Goal: Information Seeking & Learning: Learn about a topic

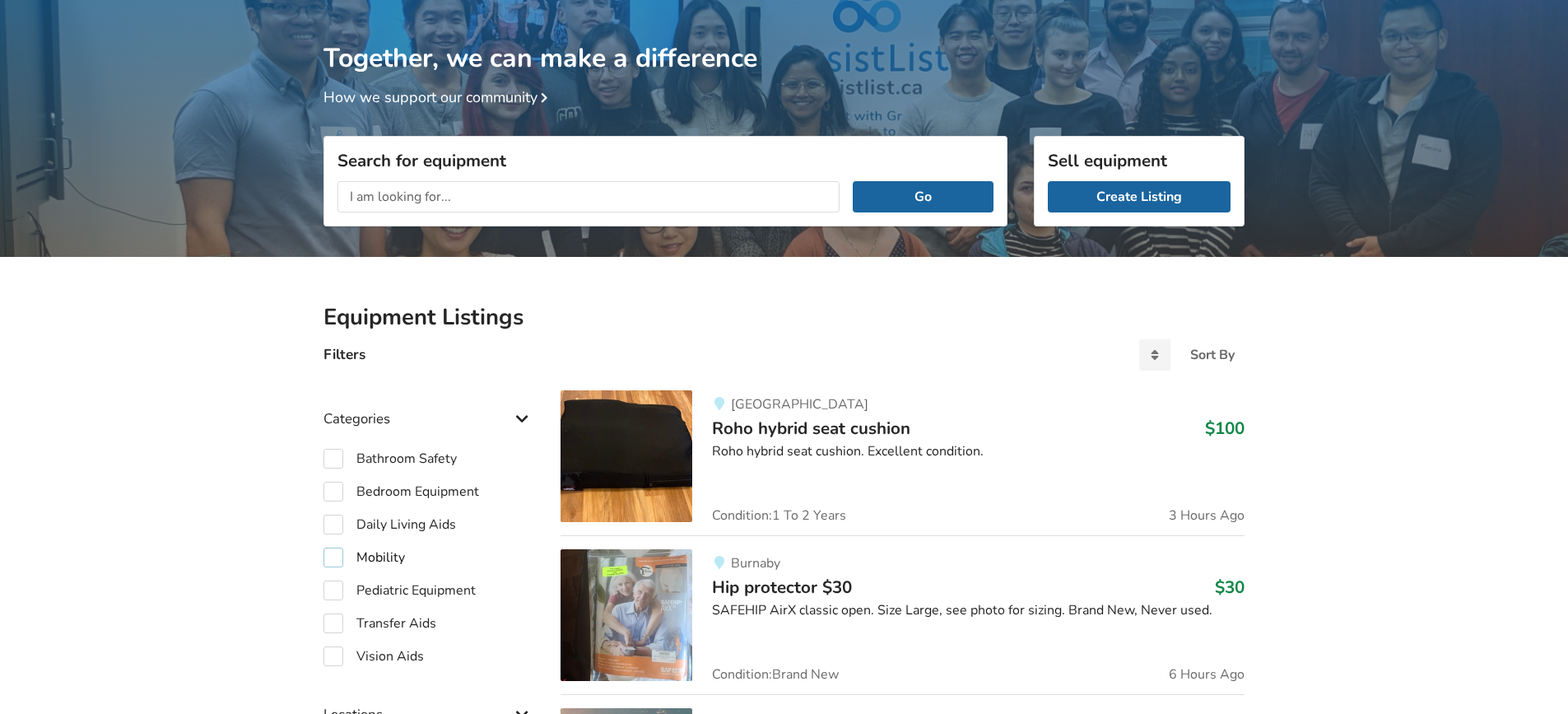
click at [338, 557] on label "Mobility" at bounding box center [364, 557] width 82 height 20
checkbox input "true"
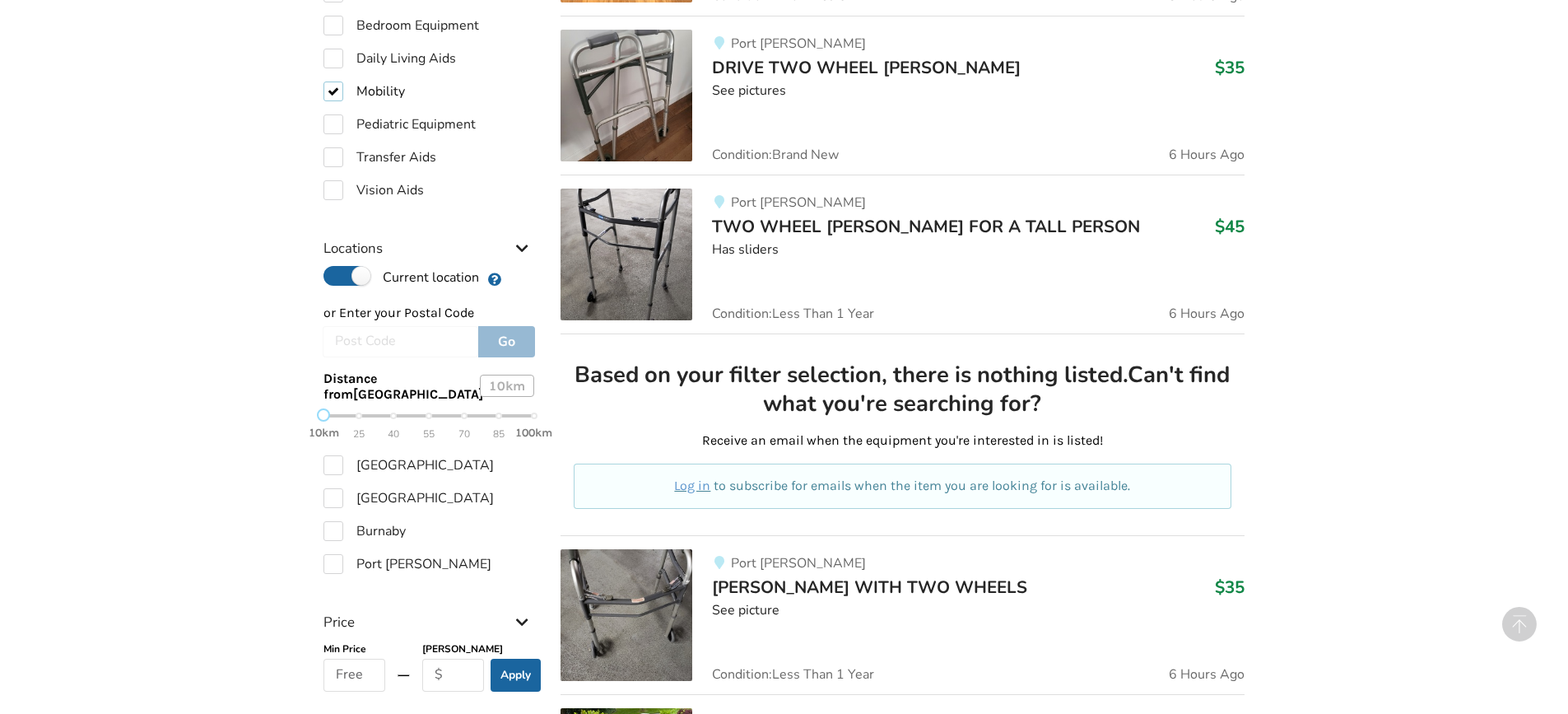
scroll to position [577, 0]
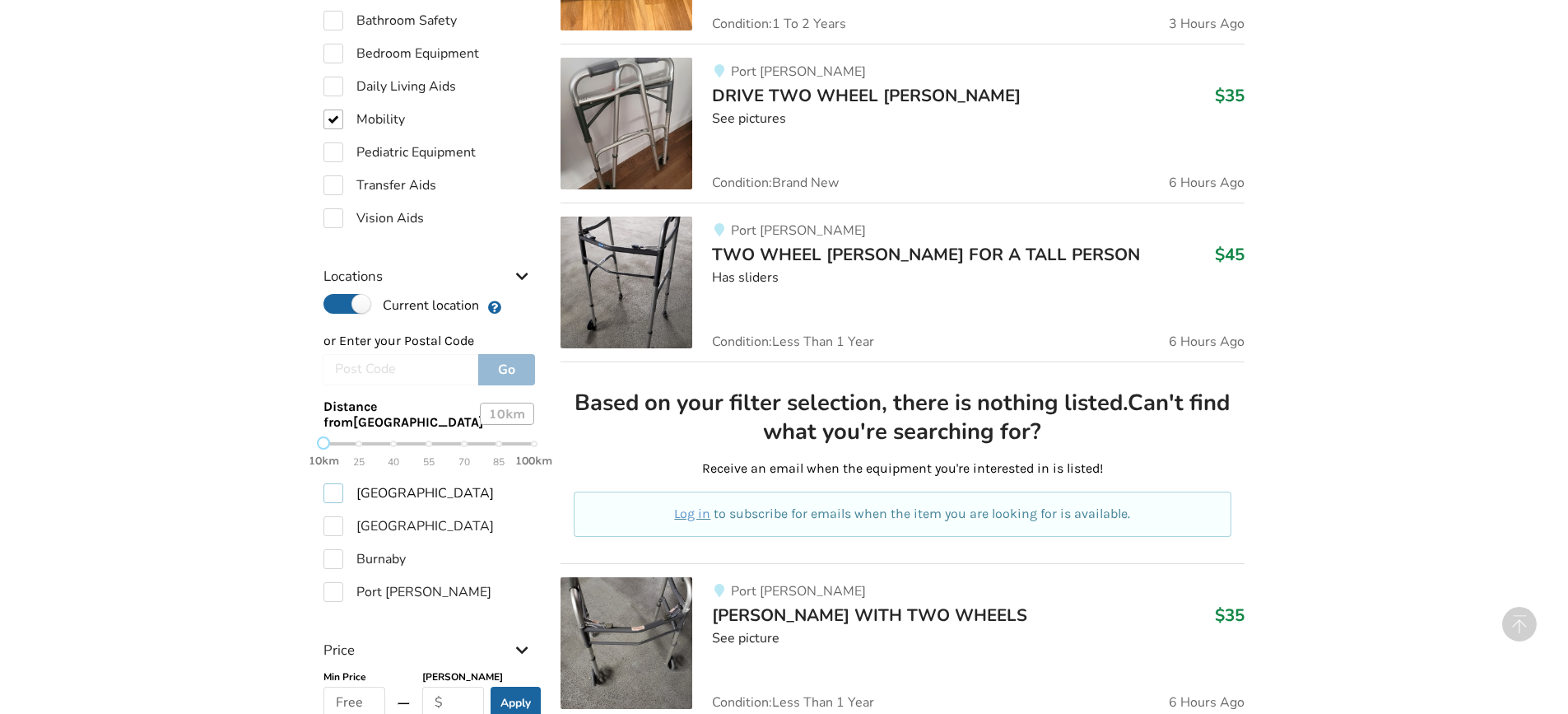
click at [331, 503] on label "[GEOGRAPHIC_DATA]" at bounding box center [408, 493] width 170 height 20
checkbox input "true"
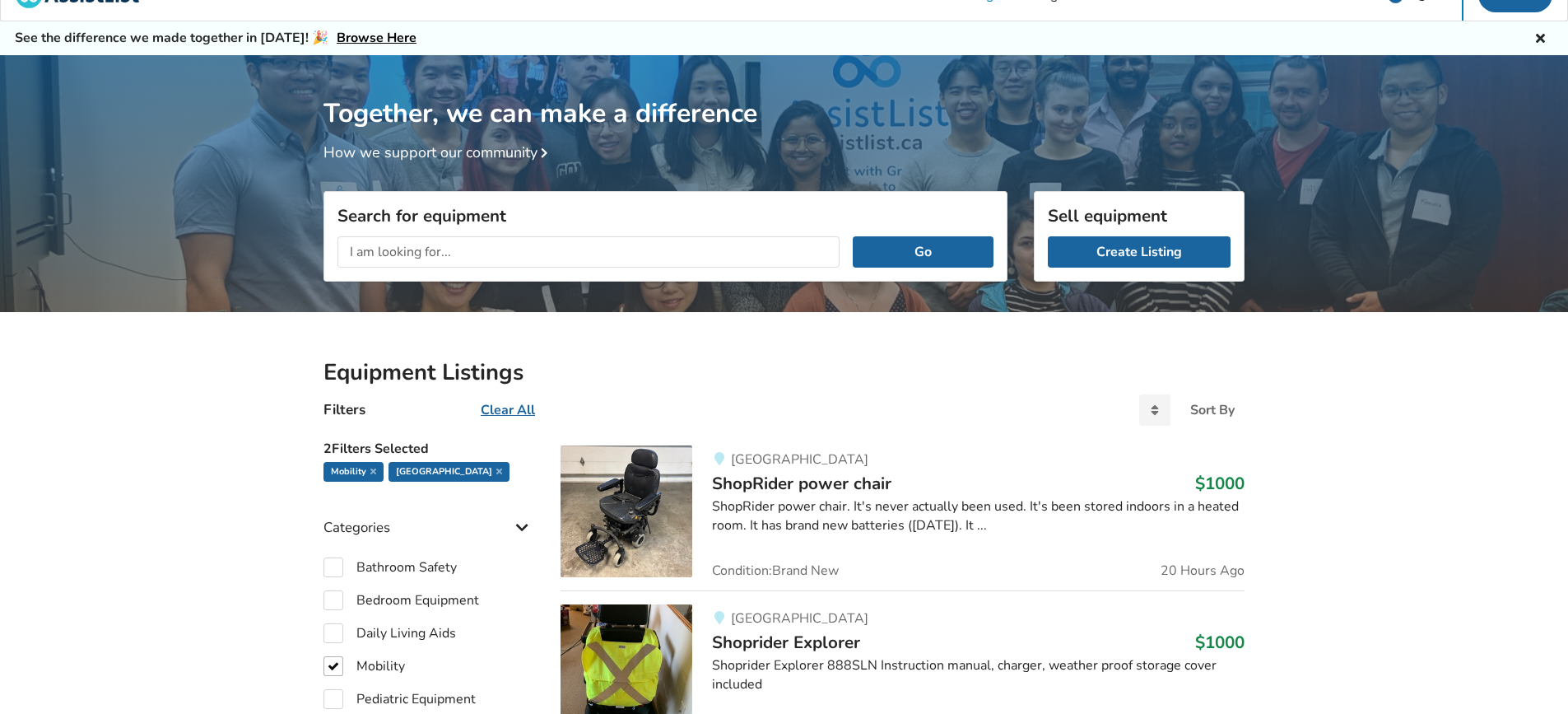
scroll to position [2, 0]
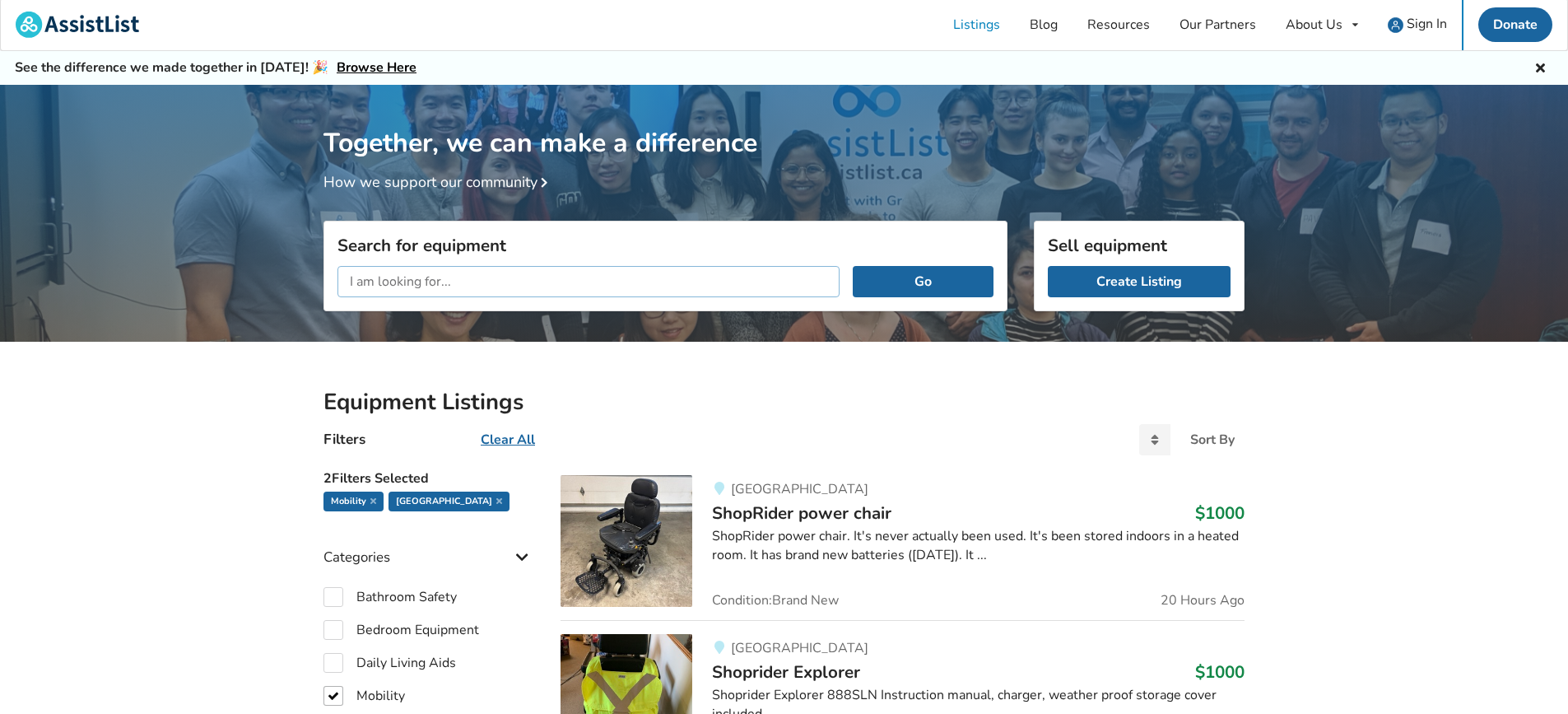
click at [480, 286] on input "text" at bounding box center [588, 281] width 502 height 31
click at [852, 266] on button "Go" at bounding box center [922, 281] width 140 height 31
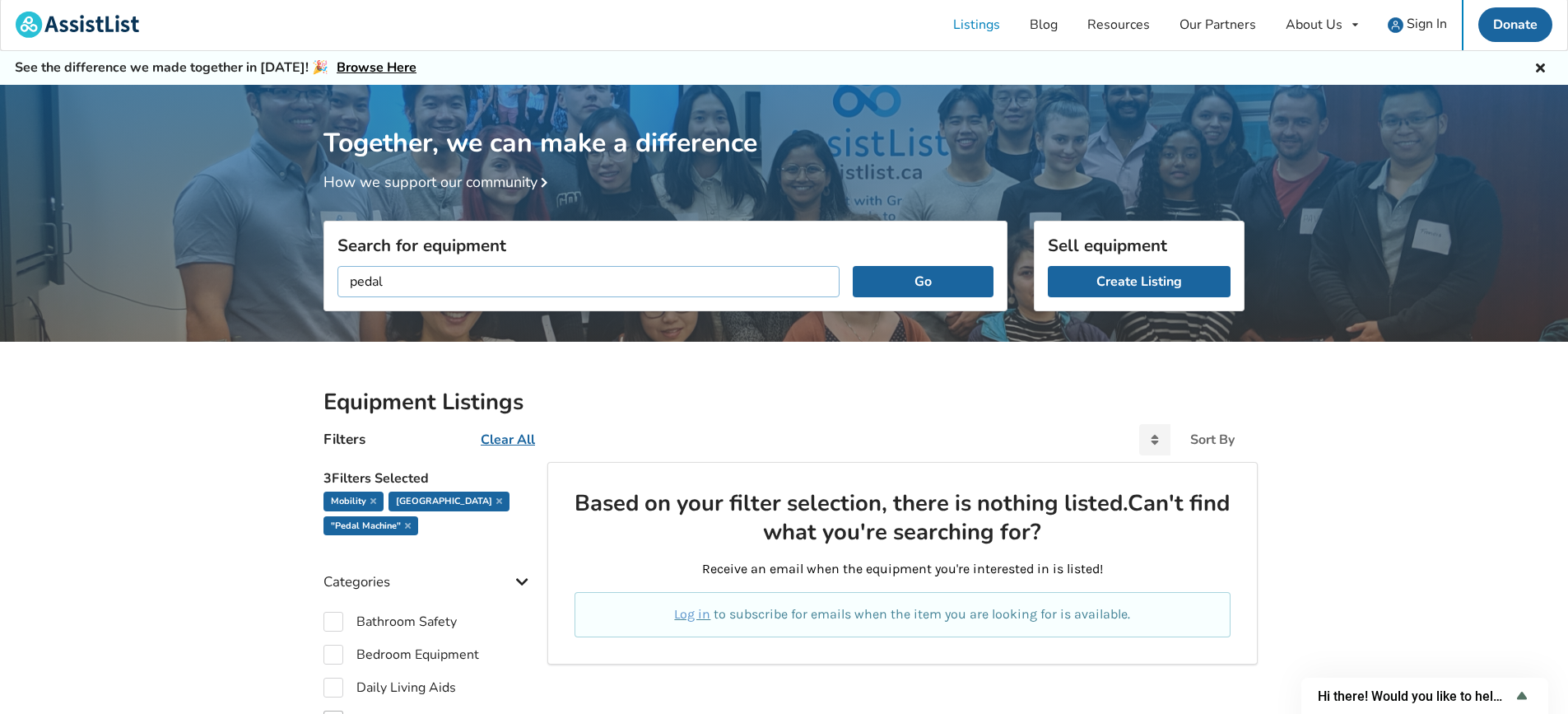
type input "pedal"
click at [852, 266] on button "Go" at bounding box center [922, 281] width 140 height 31
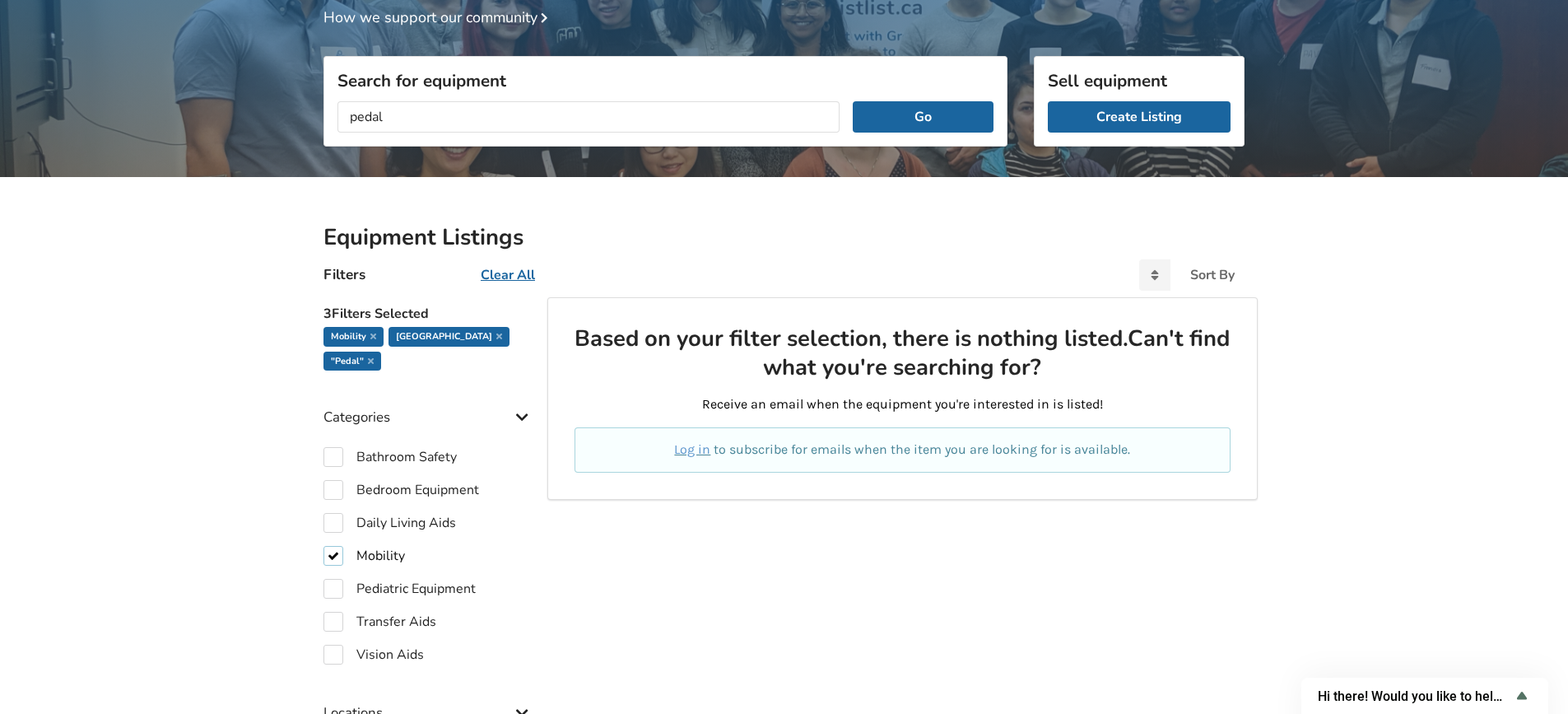
click at [334, 552] on label "Mobility" at bounding box center [364, 555] width 82 height 20
checkbox input "false"
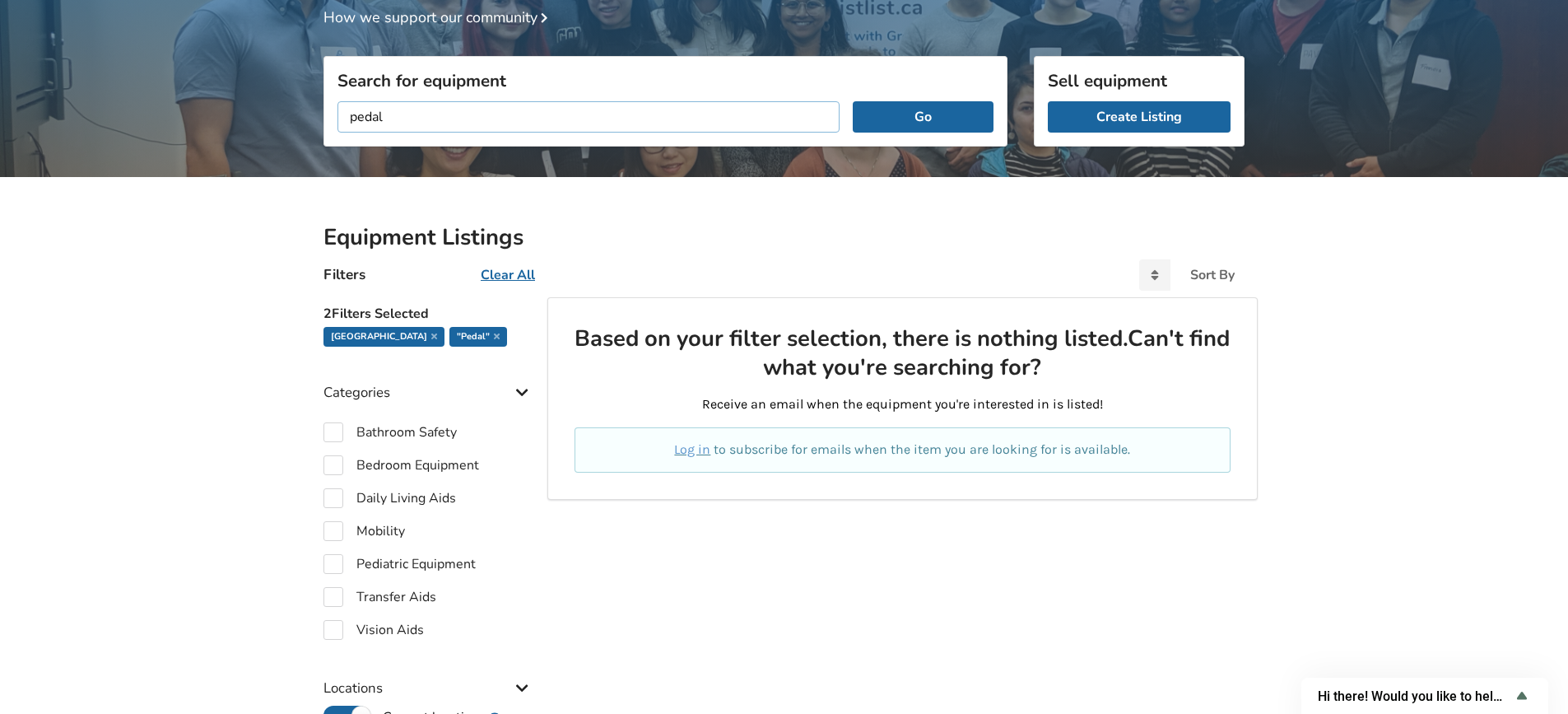
click at [506, 122] on input "pedal" at bounding box center [588, 116] width 502 height 31
drag, startPoint x: 506, startPoint y: 122, endPoint x: 312, endPoint y: 123, distance: 194.0
click at [312, 123] on div "Search for equipment pedal Go" at bounding box center [665, 171] width 710 height 117
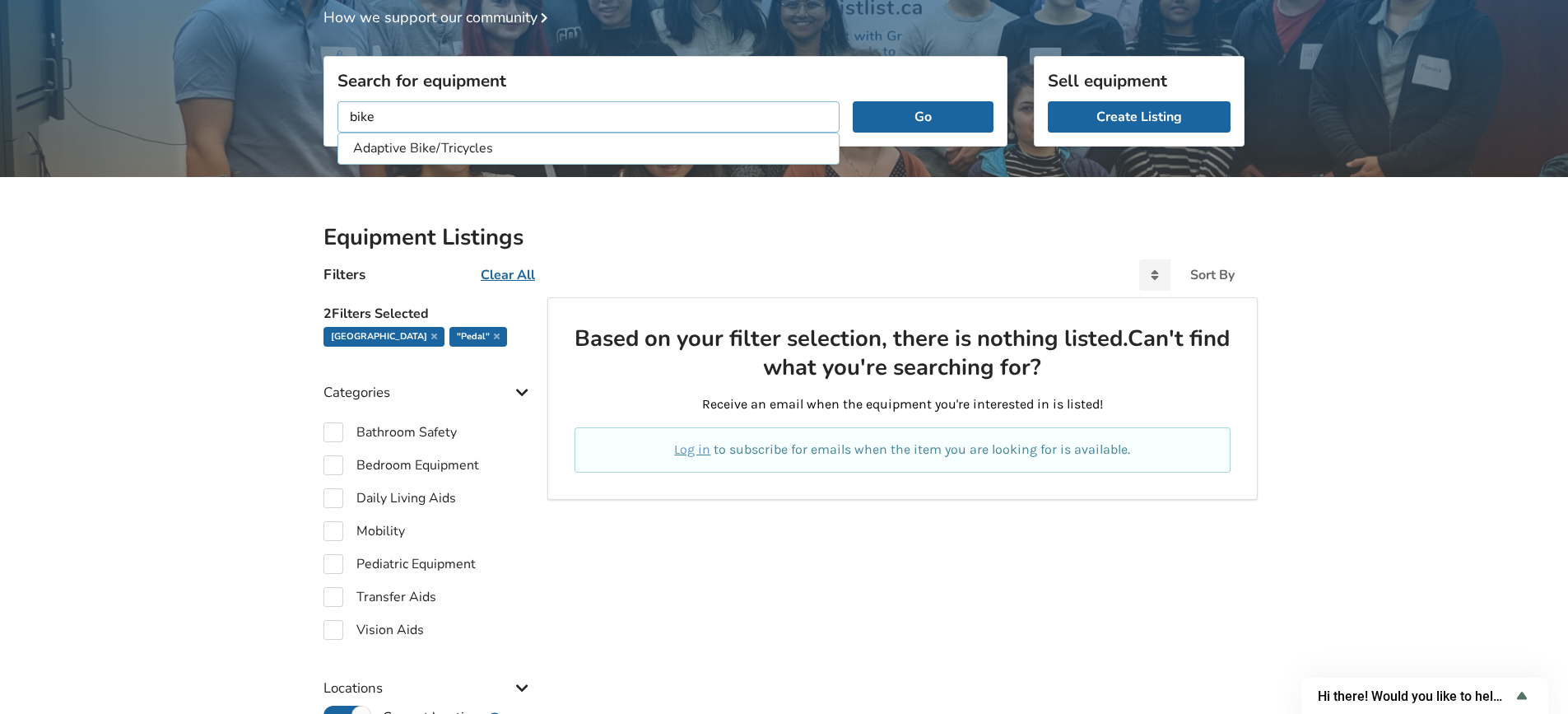
type input "bike"
click at [852, 101] on button "Go" at bounding box center [922, 116] width 140 height 31
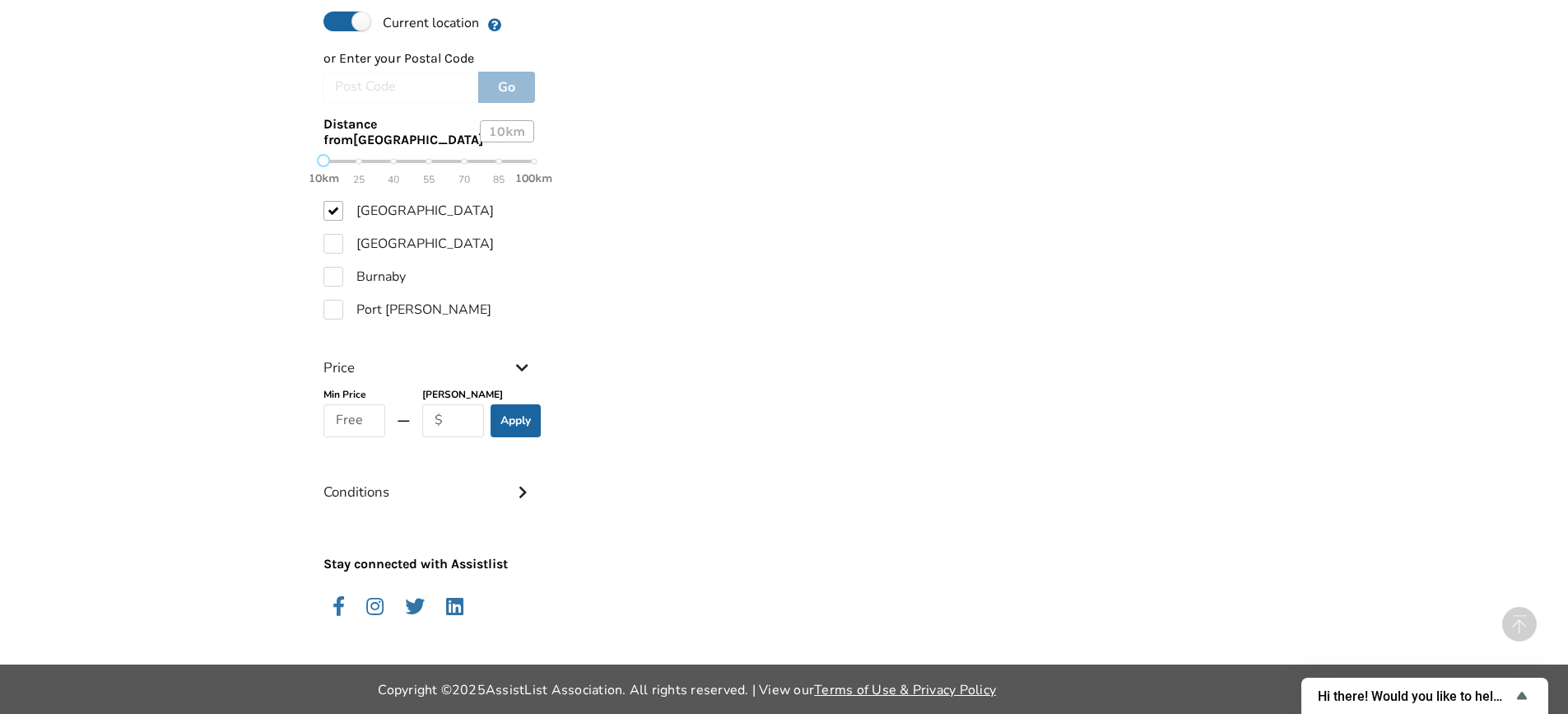
scroll to position [876, 0]
click at [442, 423] on input "text" at bounding box center [453, 420] width 62 height 33
click at [464, 416] on input "text" at bounding box center [453, 420] width 62 height 33
click at [454, 417] on input "text" at bounding box center [453, 420] width 62 height 33
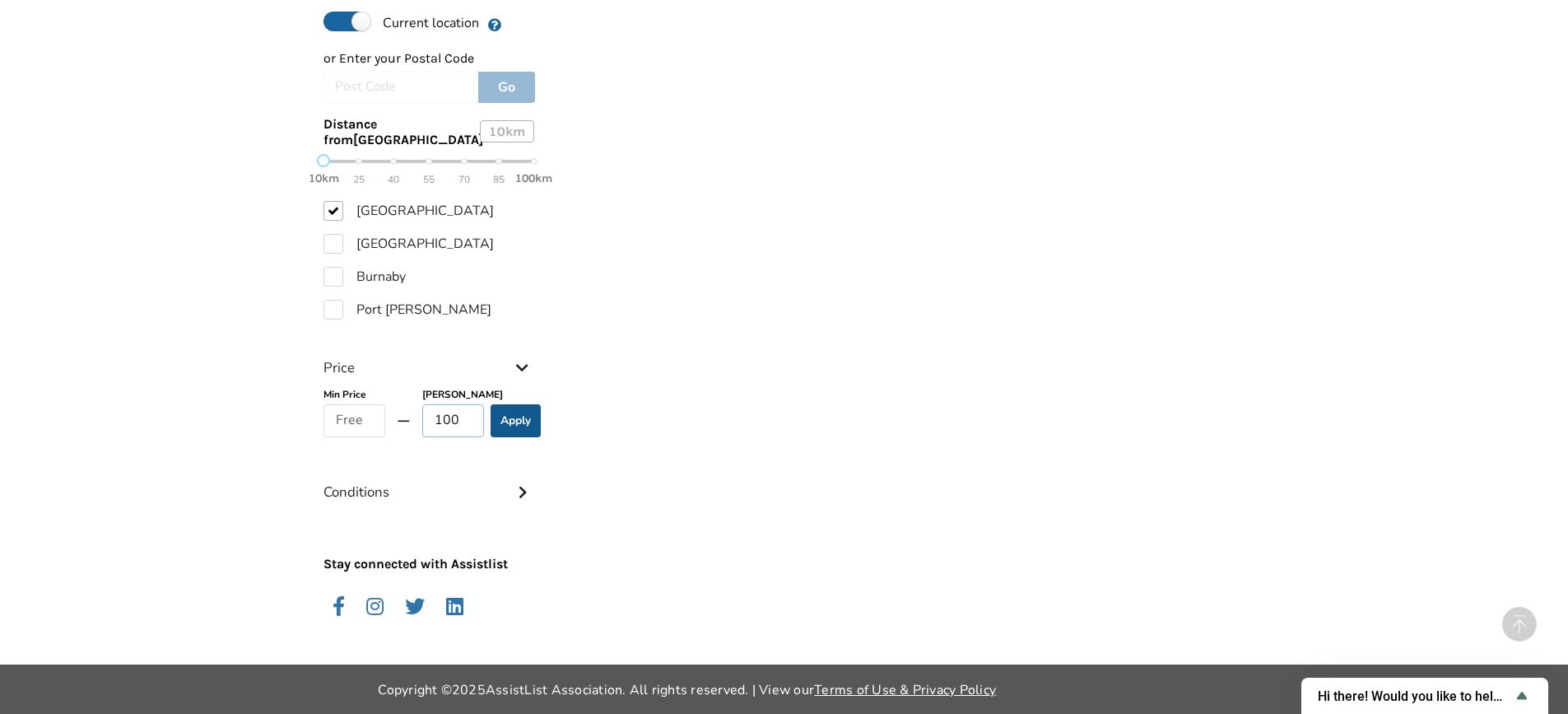
type input "100"
click at [522, 418] on button "Apply" at bounding box center [515, 420] width 50 height 33
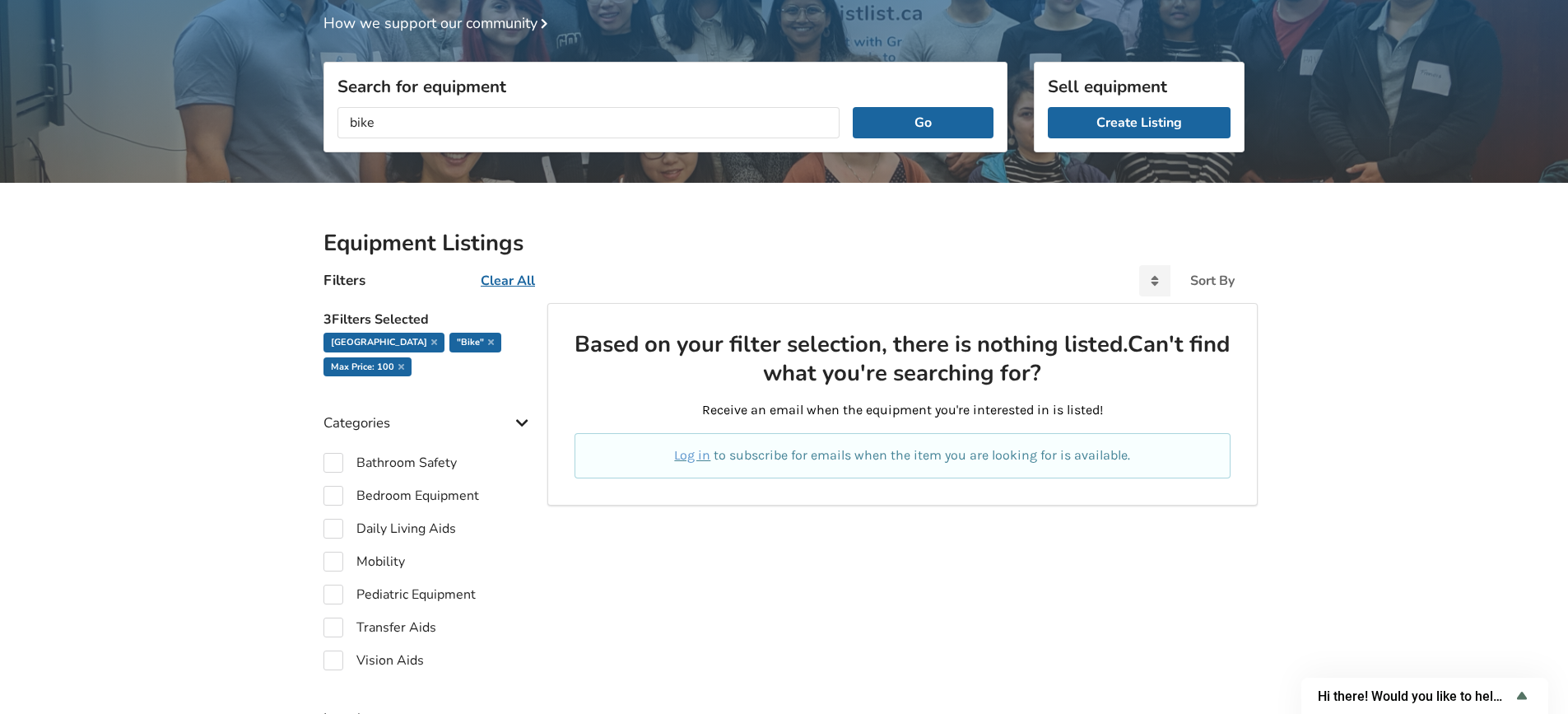
scroll to position [159, 0]
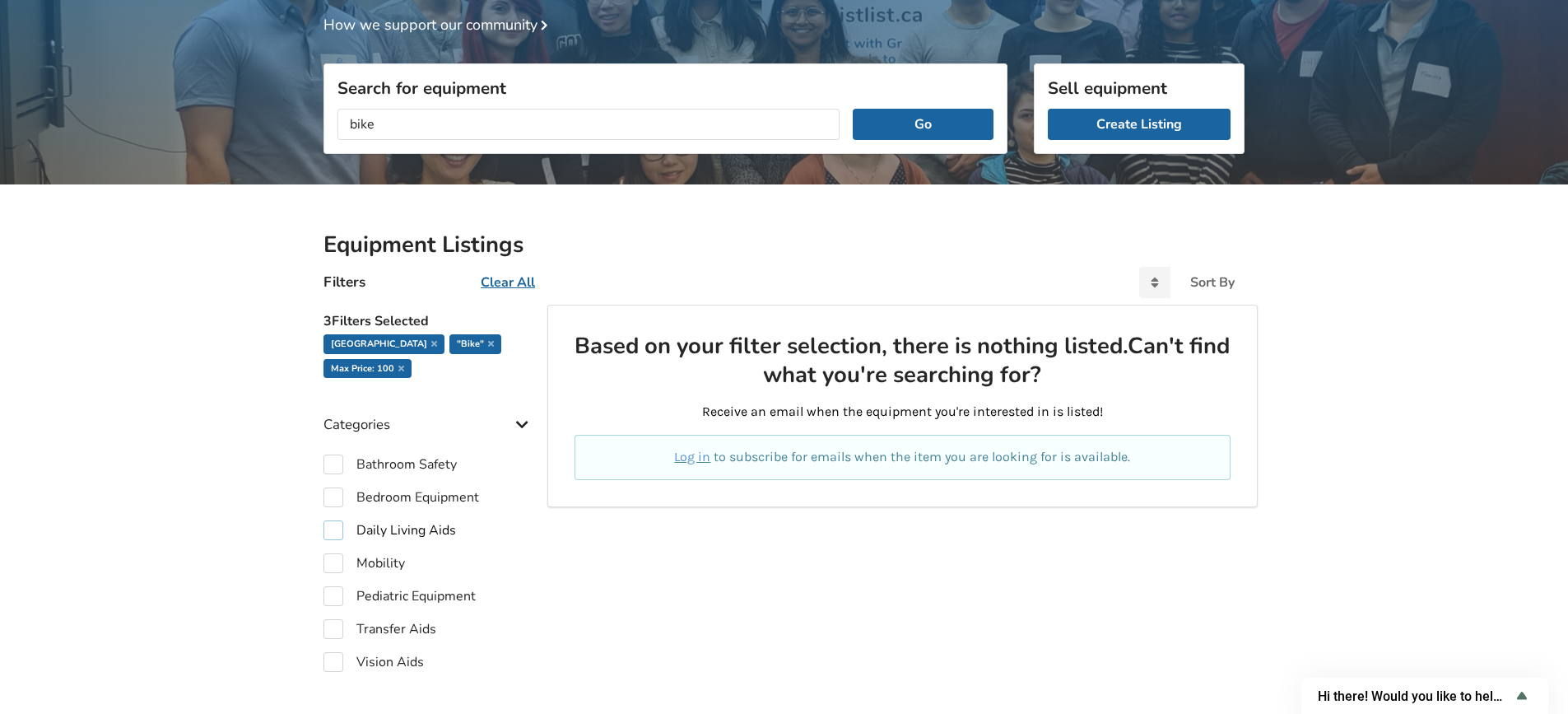
click at [331, 533] on label "Daily Living Aids" at bounding box center [389, 529] width 133 height 20
checkbox input "true"
click at [331, 563] on label "Mobility" at bounding box center [364, 562] width 82 height 20
checkbox input "true"
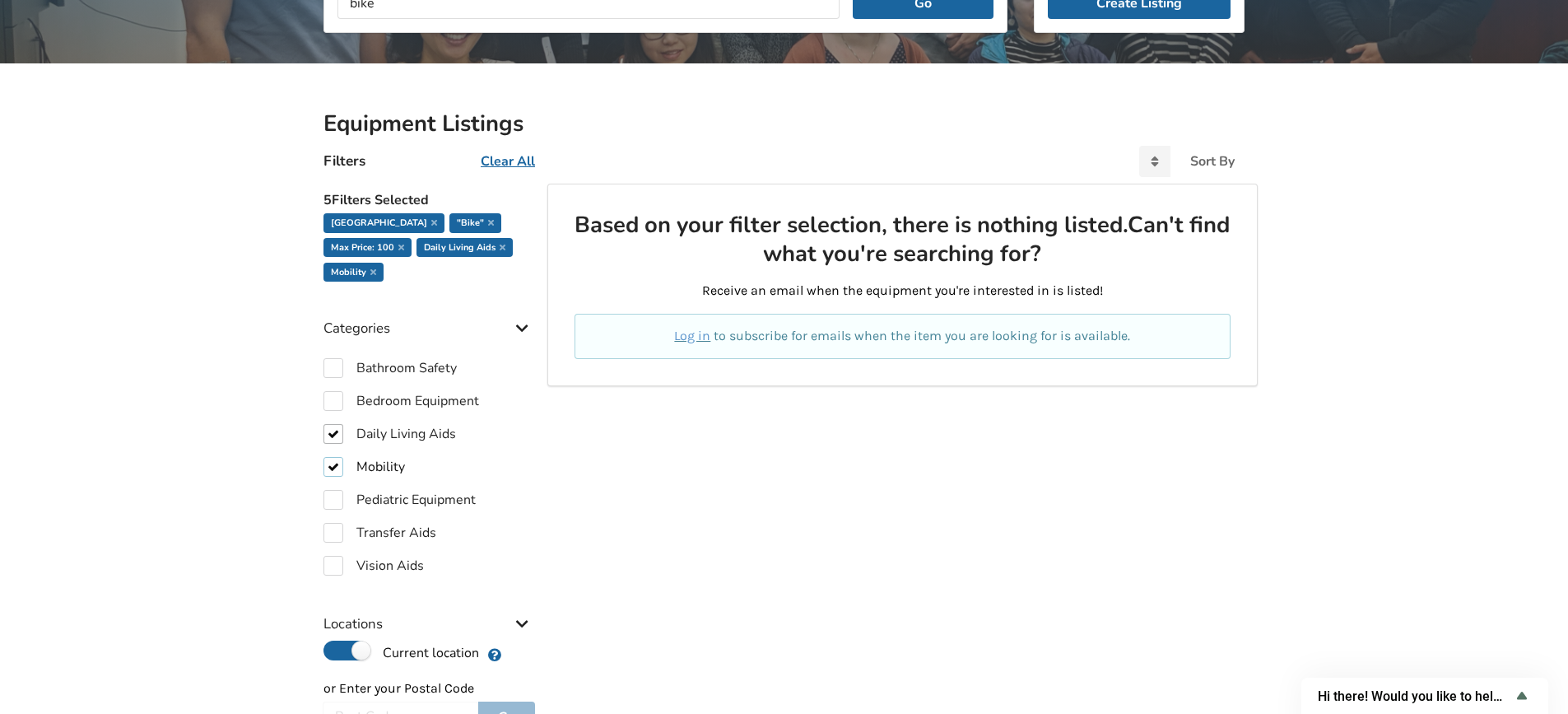
scroll to position [488, 0]
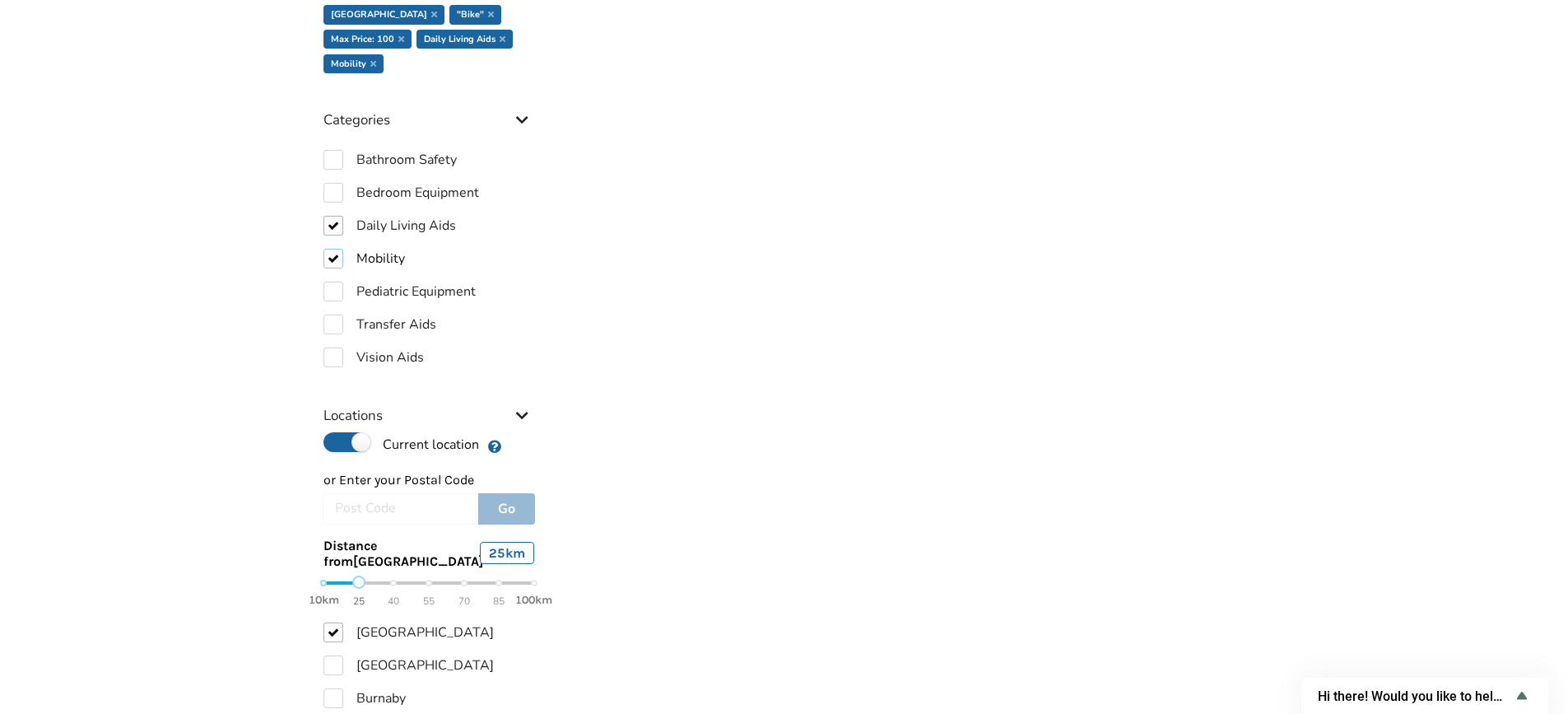
click at [358, 602] on div "10km 25 40 55 70 85 100km" at bounding box center [428, 592] width 211 height 29
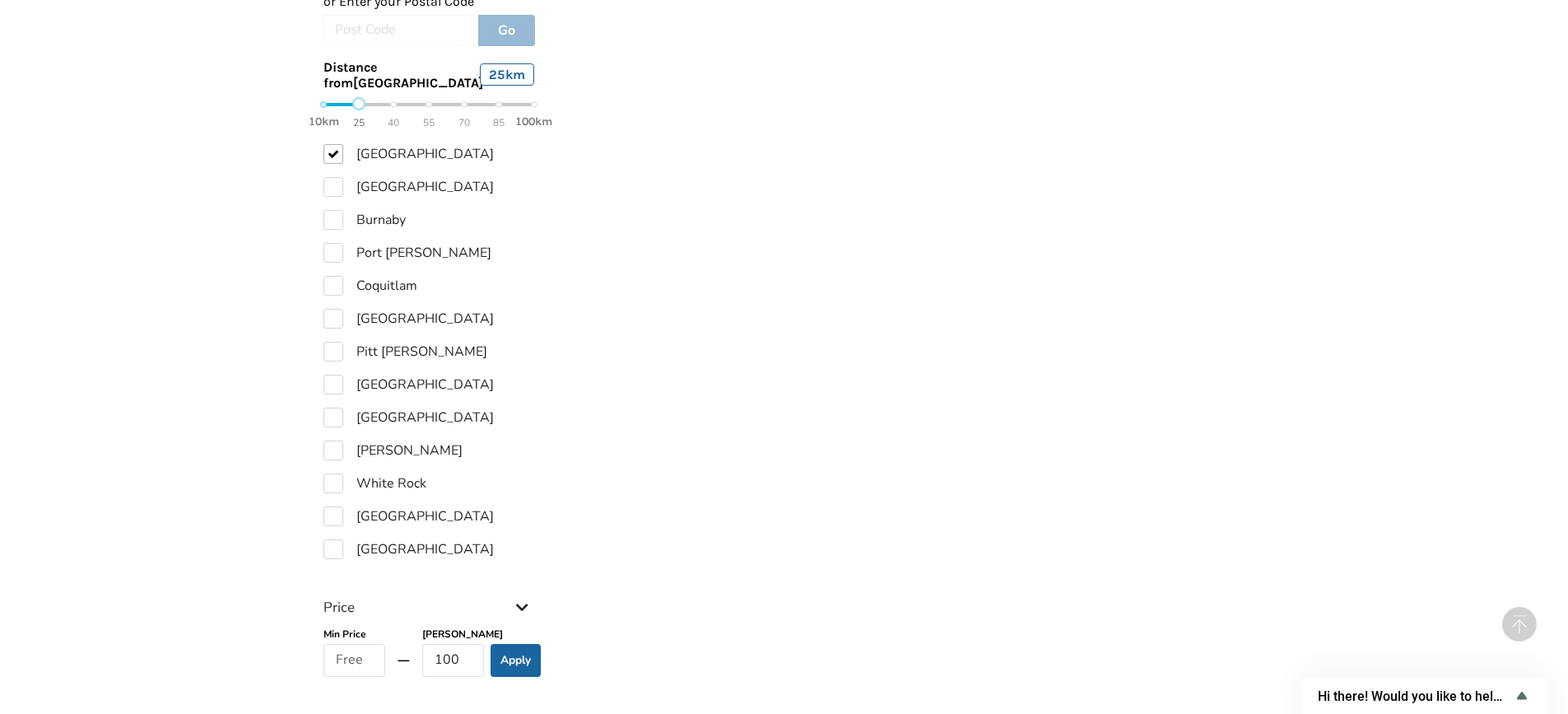
scroll to position [1146, 0]
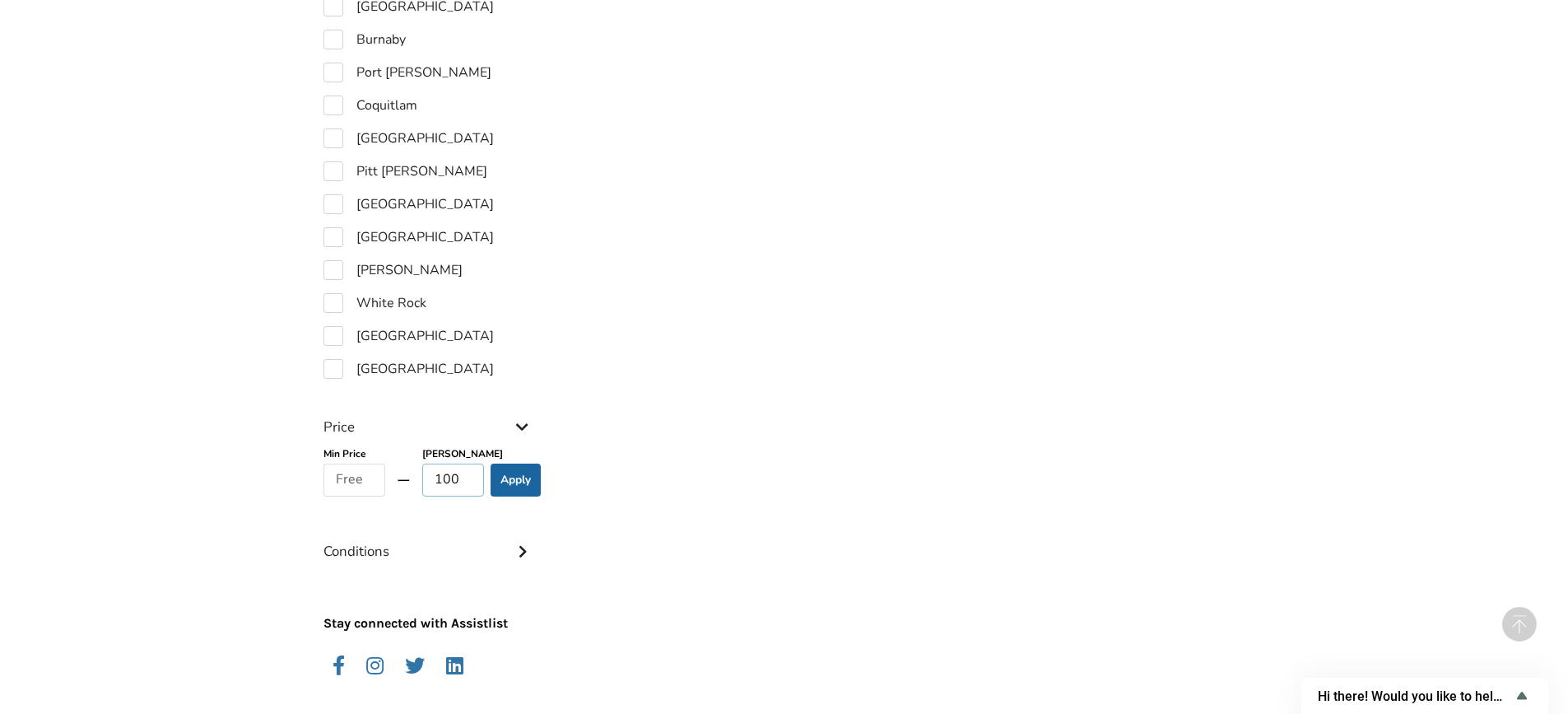
click at [464, 492] on input "100" at bounding box center [453, 479] width 62 height 33
type input "1"
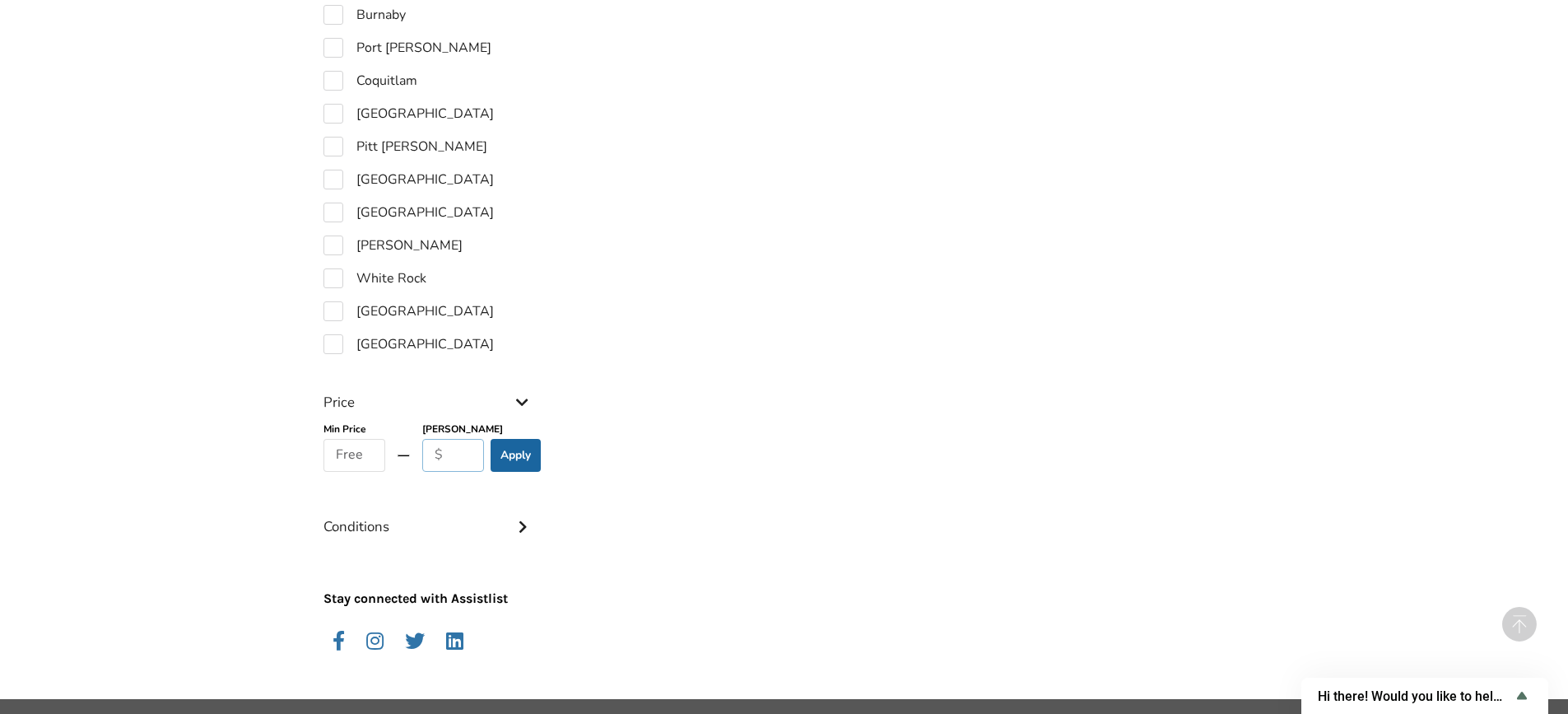
scroll to position [1122, 0]
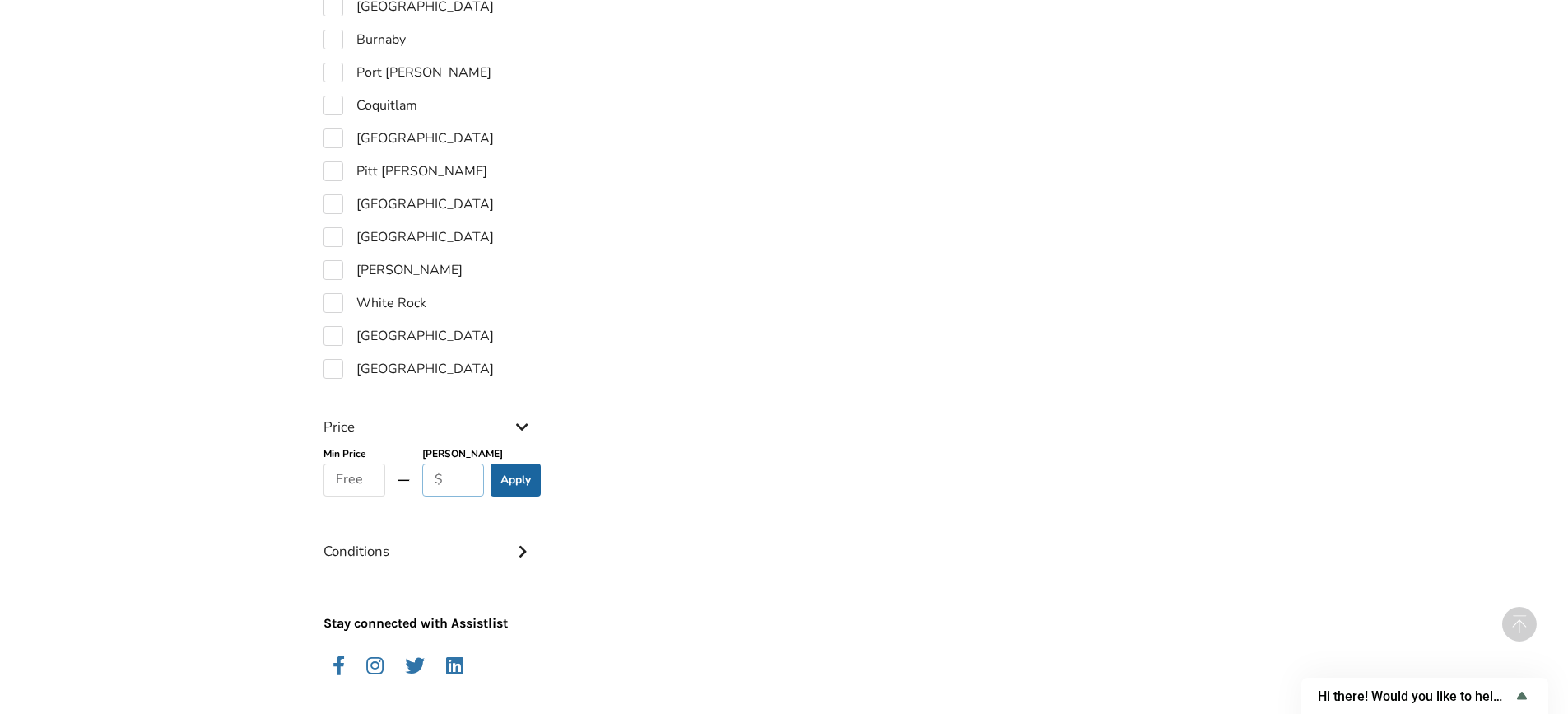
type input "r"
type input "500"
click at [517, 496] on button "Apply" at bounding box center [515, 479] width 50 height 33
click at [524, 487] on button "Apply" at bounding box center [515, 479] width 50 height 33
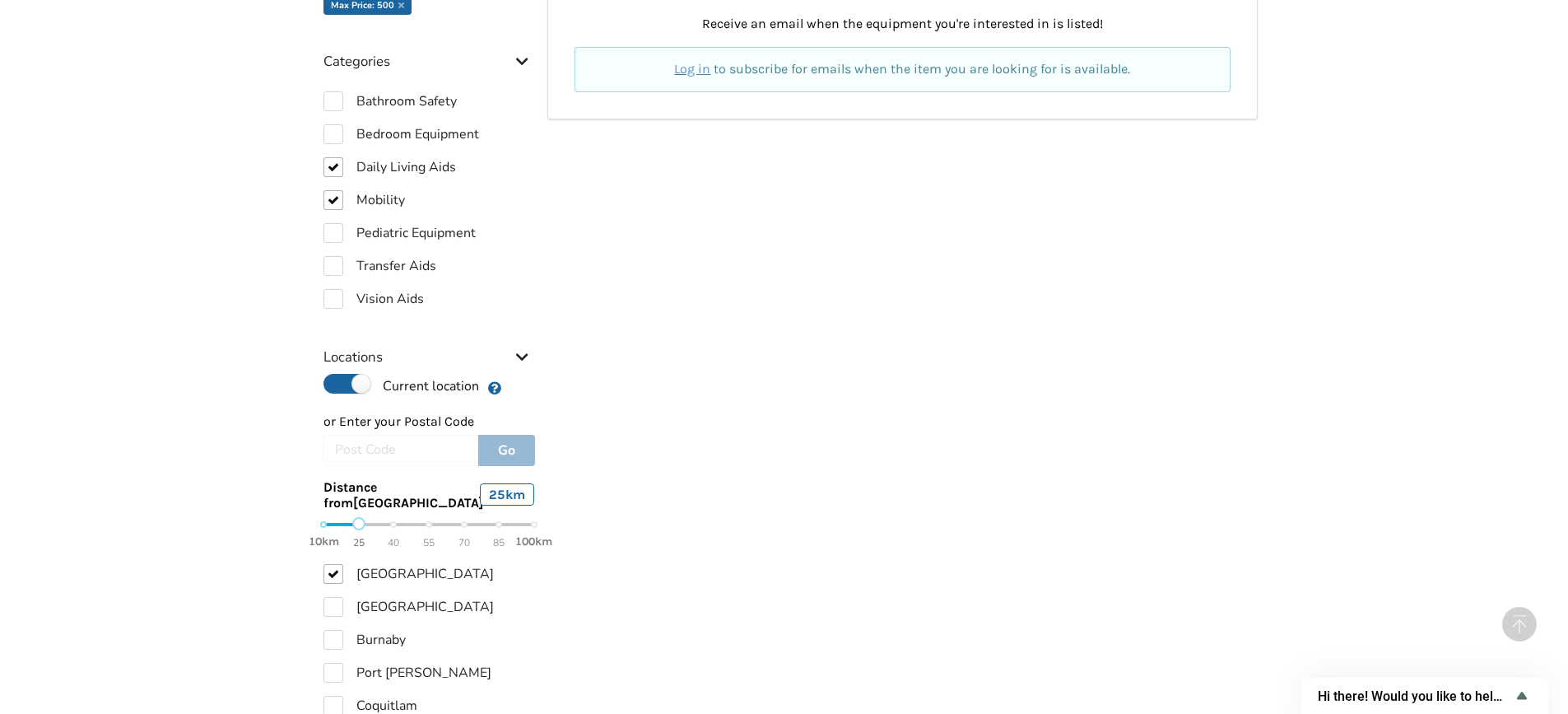
scroll to position [576, 0]
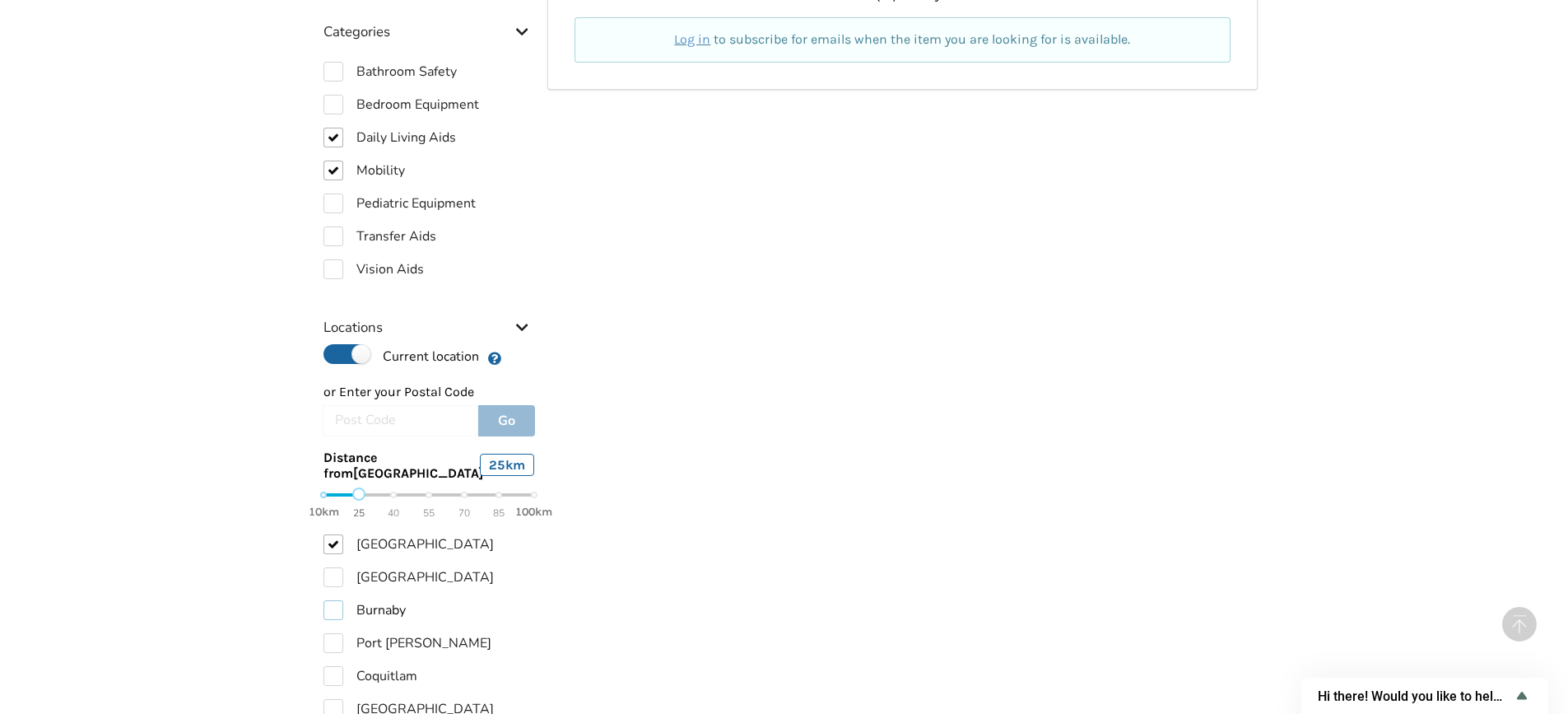
click at [331, 617] on label "Burnaby" at bounding box center [364, 609] width 82 height 20
checkbox input "true"
click at [335, 686] on label "Coquitlam" at bounding box center [370, 675] width 94 height 20
checkbox input "true"
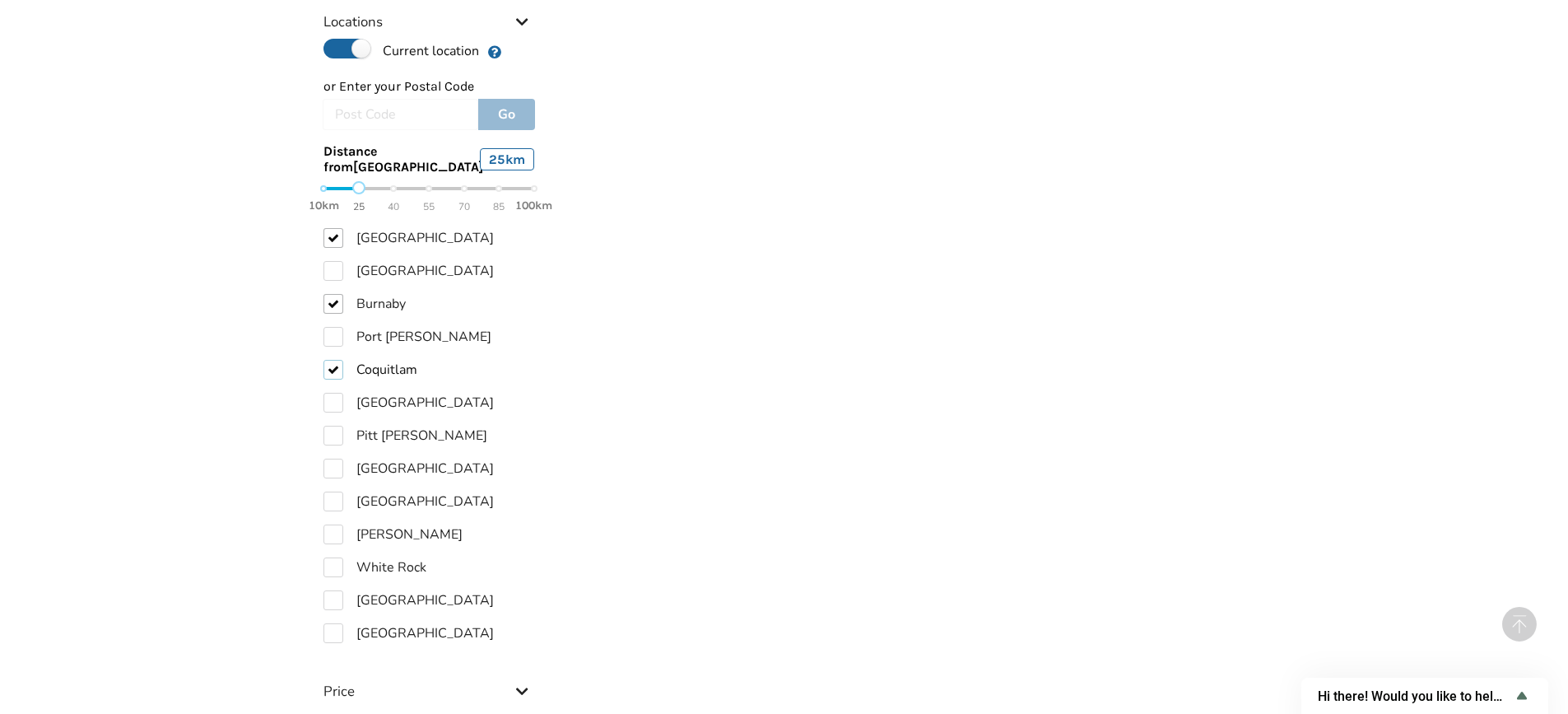
scroll to position [931, 0]
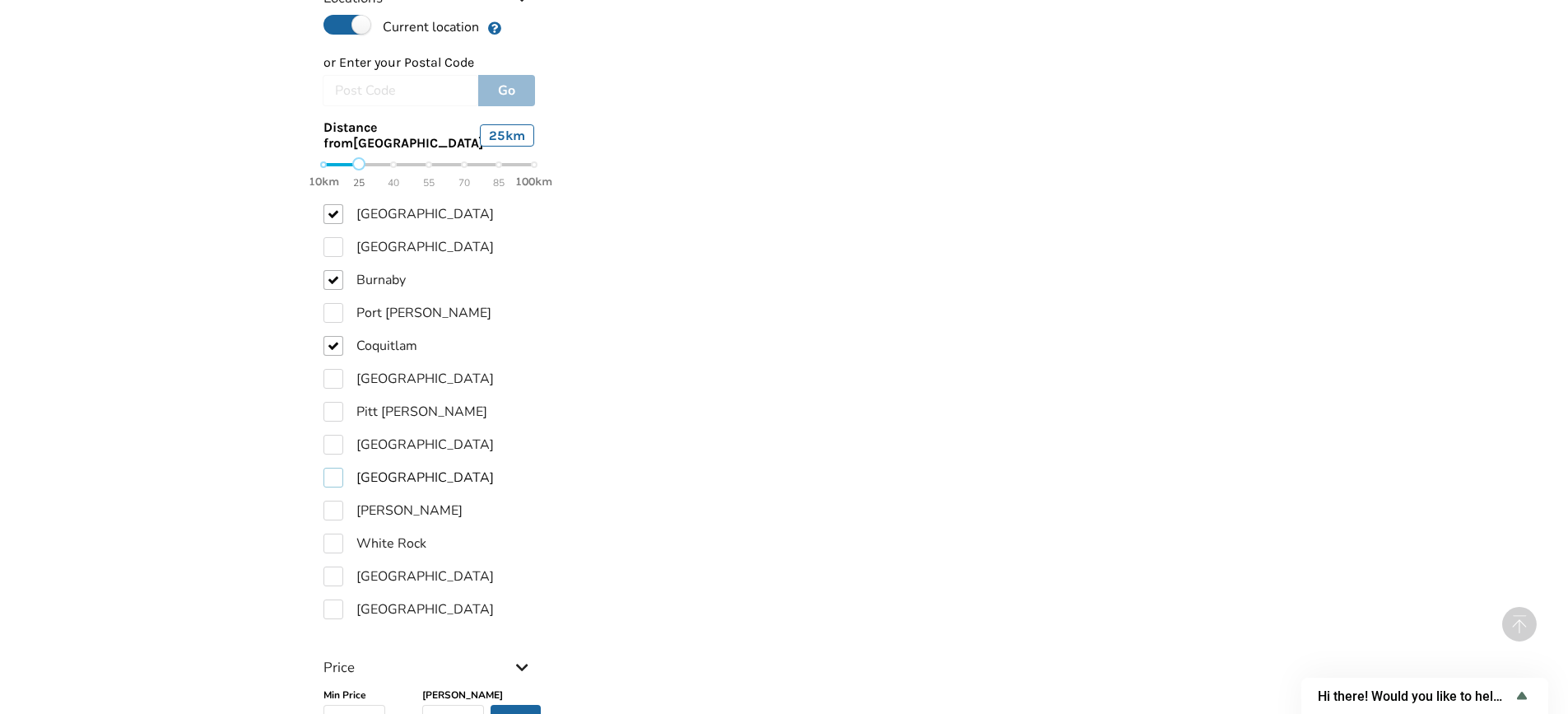
click at [331, 487] on label "[GEOGRAPHIC_DATA]" at bounding box center [408, 477] width 170 height 20
checkbox input "true"
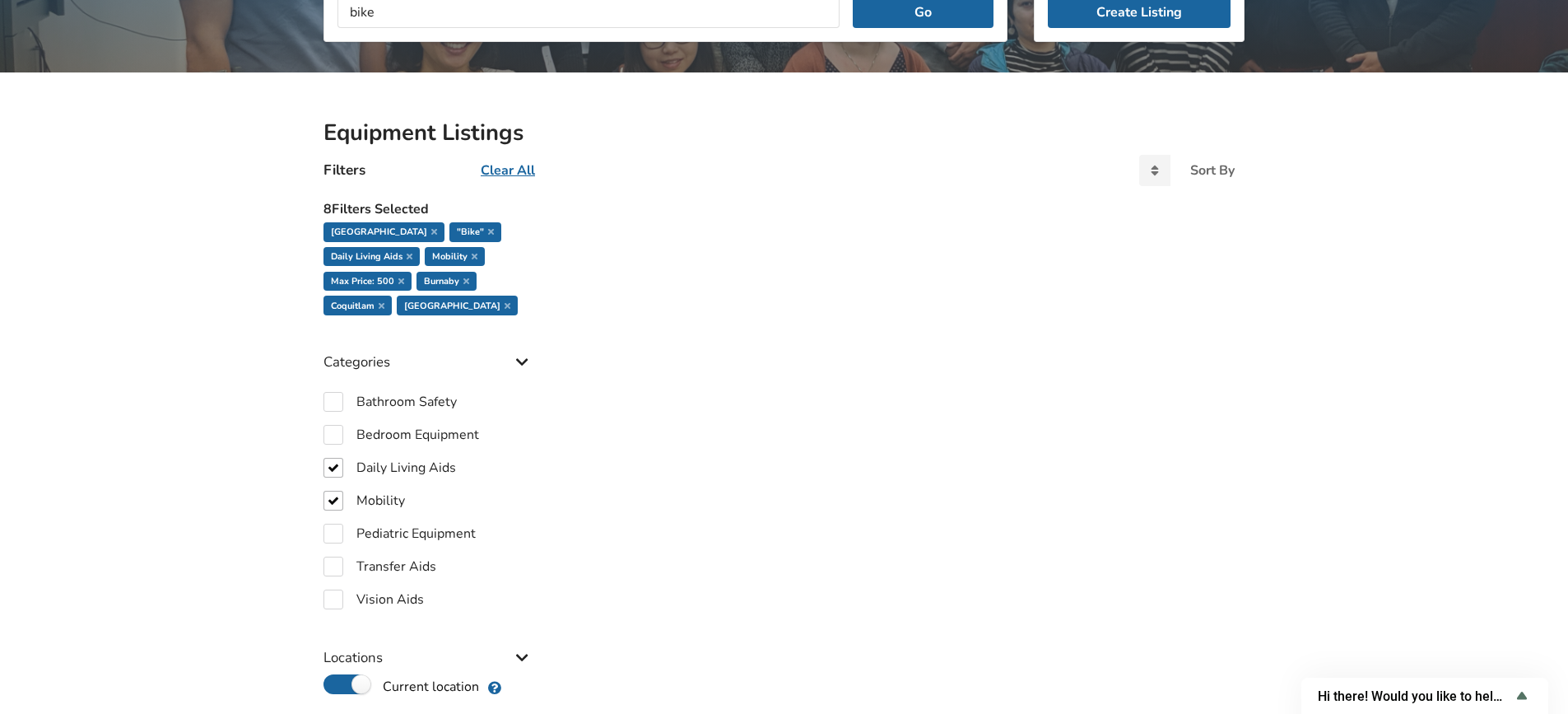
scroll to position [107, 0]
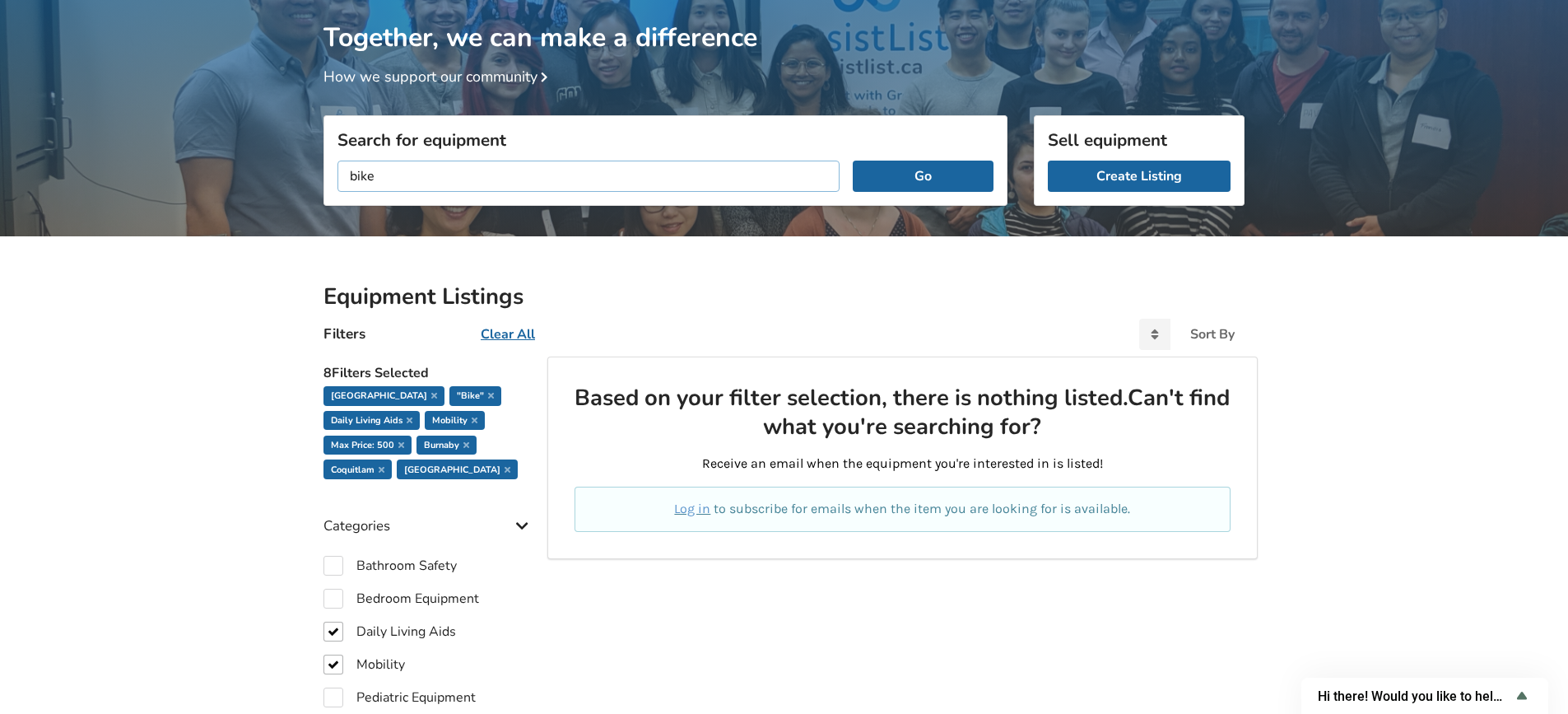
click at [447, 169] on input "bike" at bounding box center [588, 175] width 502 height 31
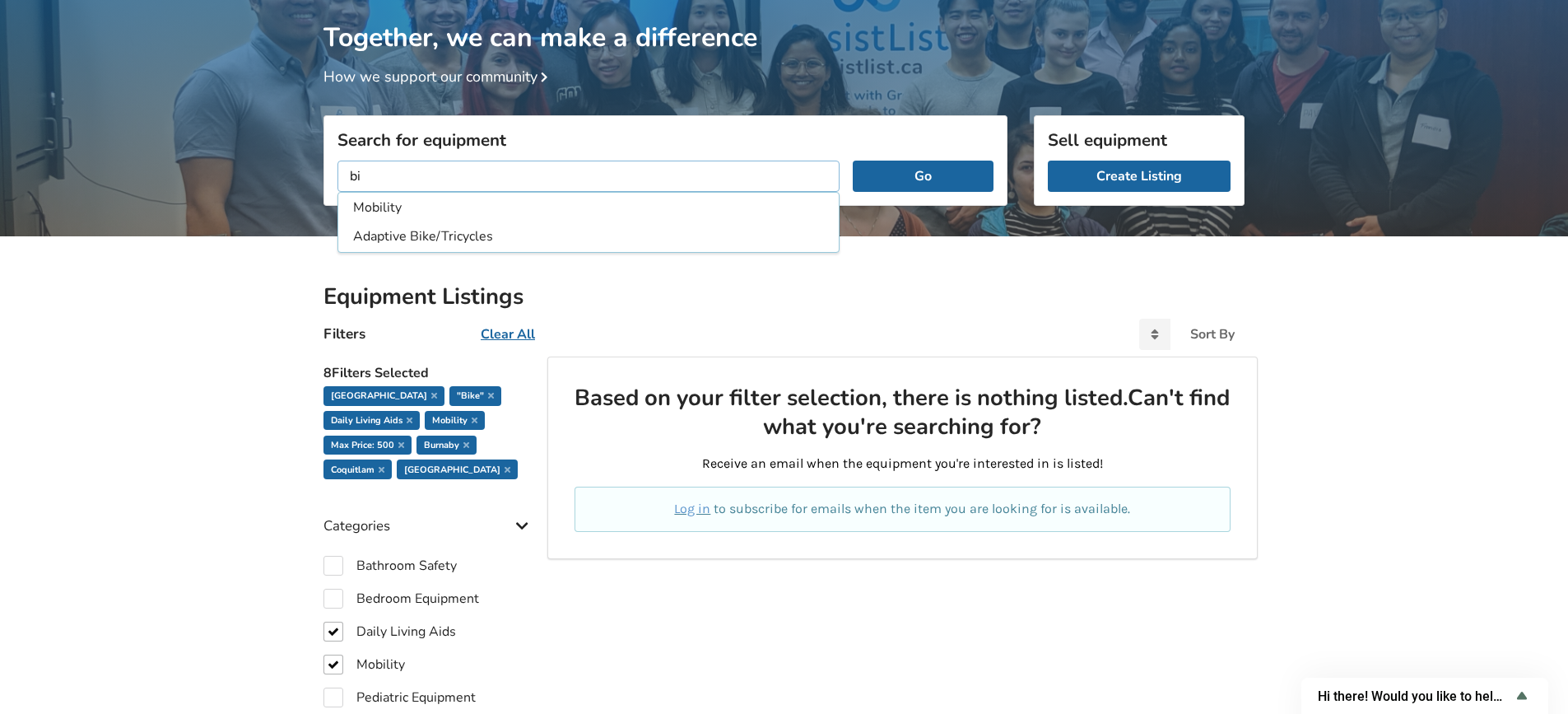
type input "b"
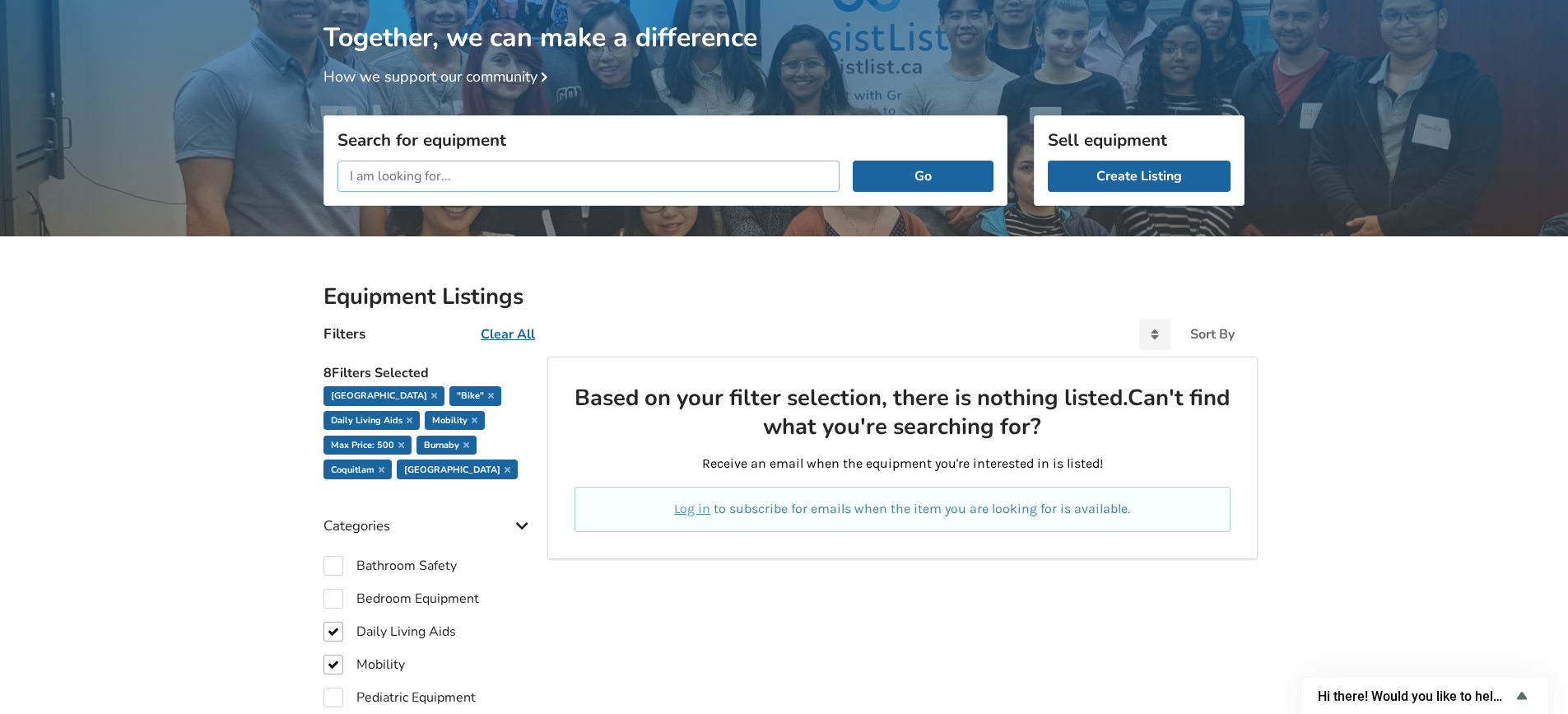
click at [447, 172] on input "text" at bounding box center [588, 175] width 502 height 31
drag, startPoint x: 635, startPoint y: 176, endPoint x: 977, endPoint y: 176, distance: 342.0
click at [977, 176] on button "Go" at bounding box center [922, 175] width 140 height 31
